Goal: Go to known website: Access a specific website the user already knows

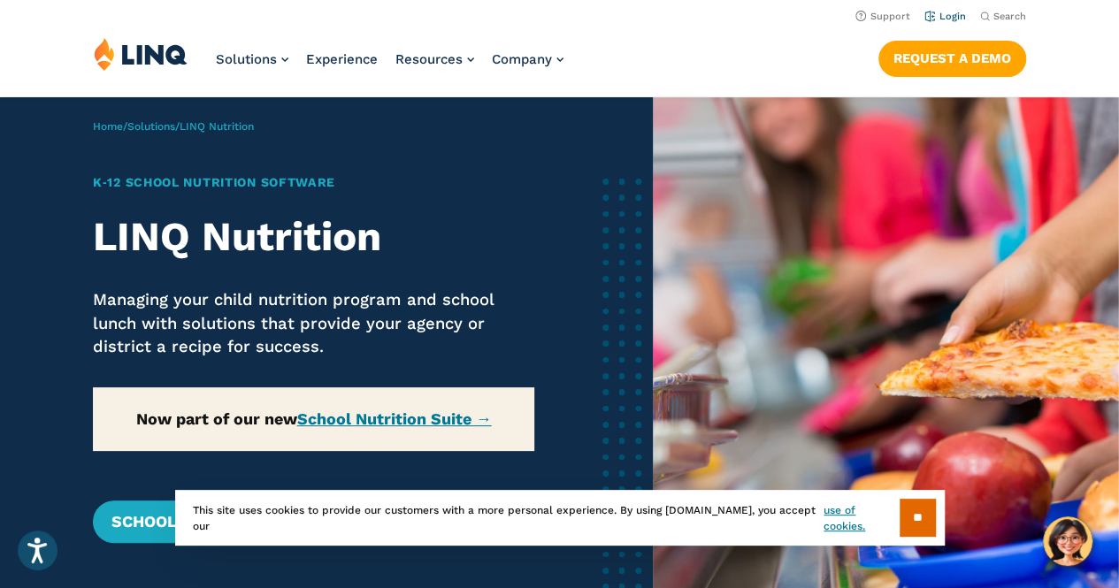
click at [948, 22] on li "Login" at bounding box center [945, 14] width 42 height 19
click at [945, 17] on link "Login" at bounding box center [945, 16] width 42 height 11
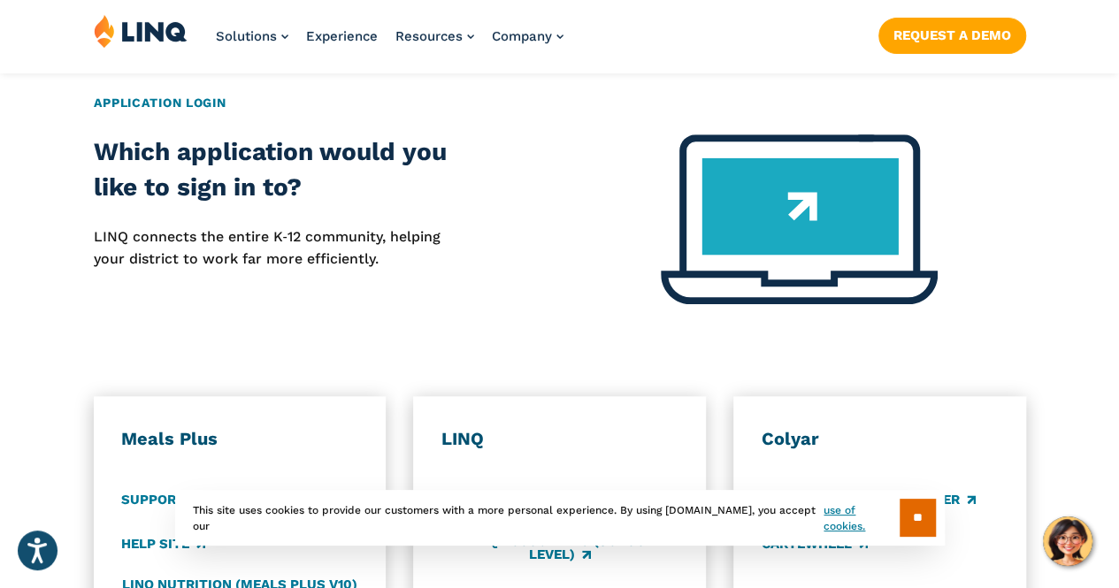
scroll to position [711, 0]
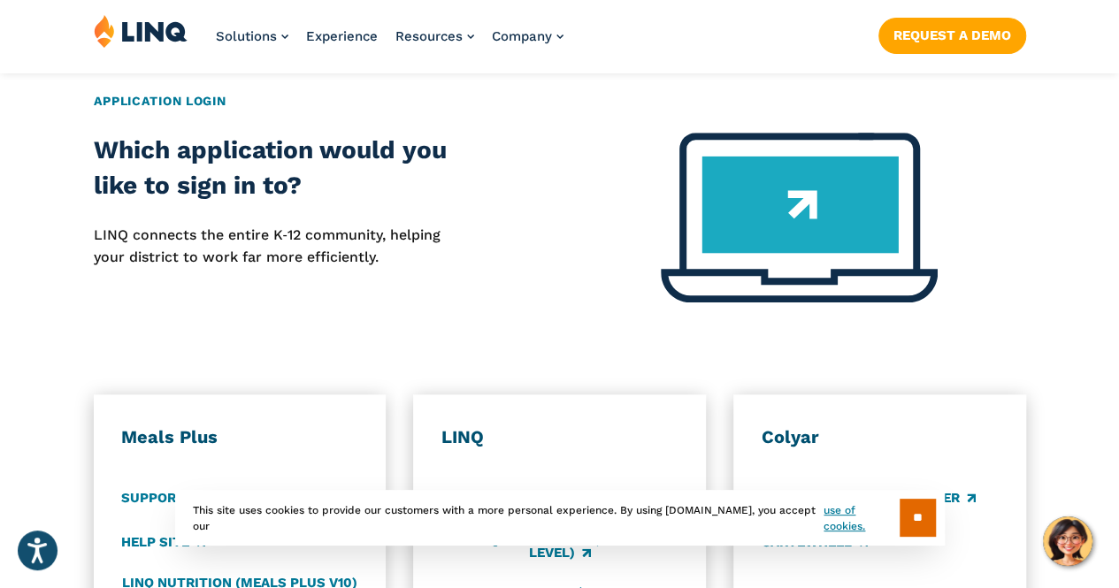
drag, startPoint x: 325, startPoint y: 319, endPoint x: 269, endPoint y: 339, distance: 59.0
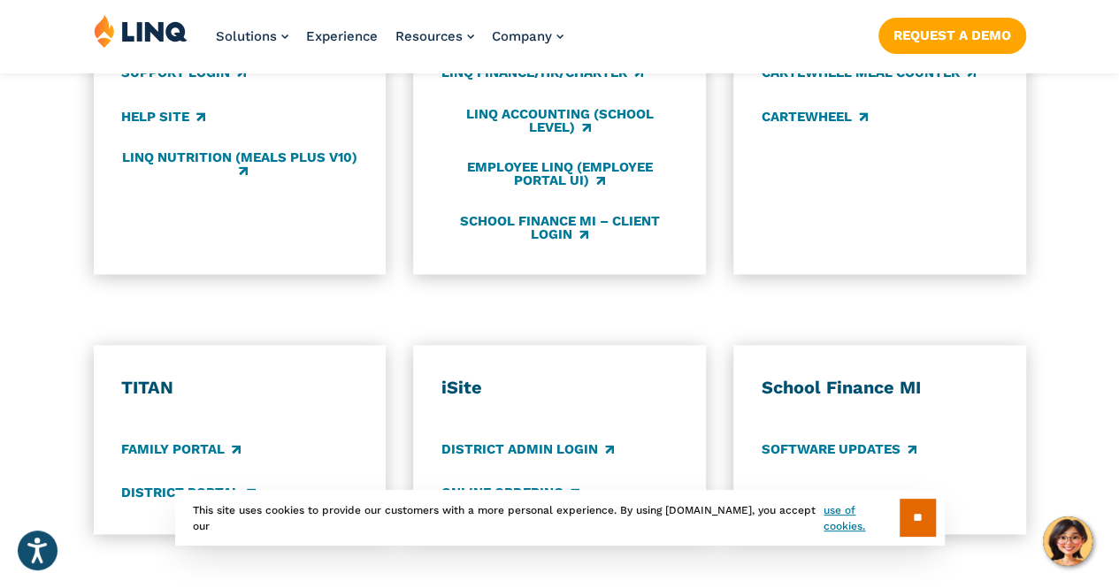
scroll to position [1137, 0]
click at [201, 439] on link "Family Portal" at bounding box center [180, 448] width 119 height 19
